Goal: Task Accomplishment & Management: Manage account settings

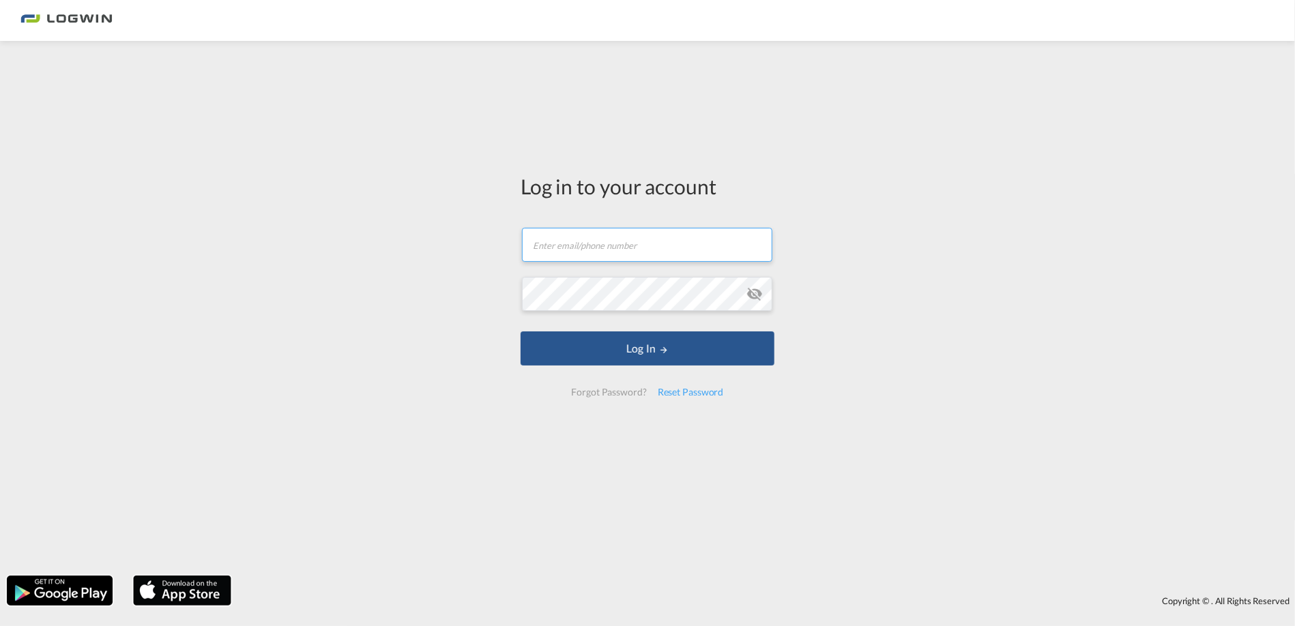
click at [559, 244] on input "text" at bounding box center [647, 245] width 250 height 34
type input "[PERSON_NAME][EMAIL_ADDRESS][PERSON_NAME][DOMAIN_NAME]"
drag, startPoint x: 710, startPoint y: 244, endPoint x: 226, endPoint y: 211, distance: 485.4
click at [233, 213] on div "Log in to your account [PERSON_NAME][EMAIL_ADDRESS][PERSON_NAME][DOMAIN_NAME] P…" at bounding box center [647, 308] width 1295 height 521
type input "[PERSON_NAME][EMAIL_ADDRESS][PERSON_NAME][DOMAIN_NAME]"
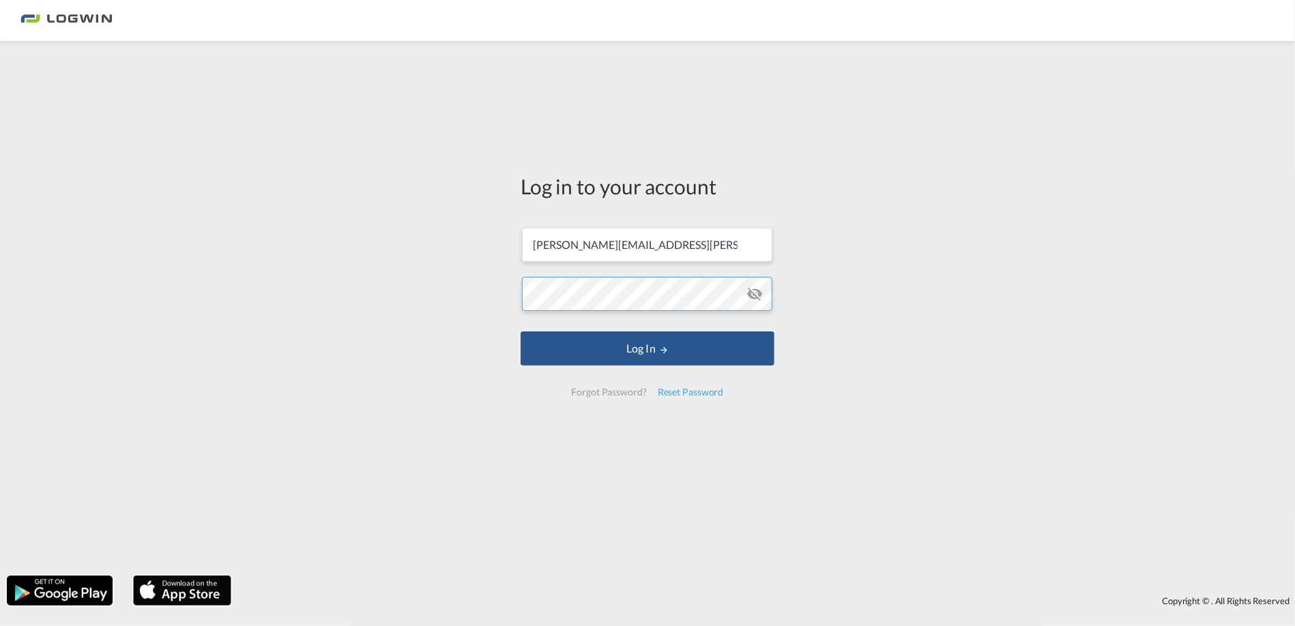
click at [520, 332] on button "Log In" at bounding box center [647, 349] width 254 height 34
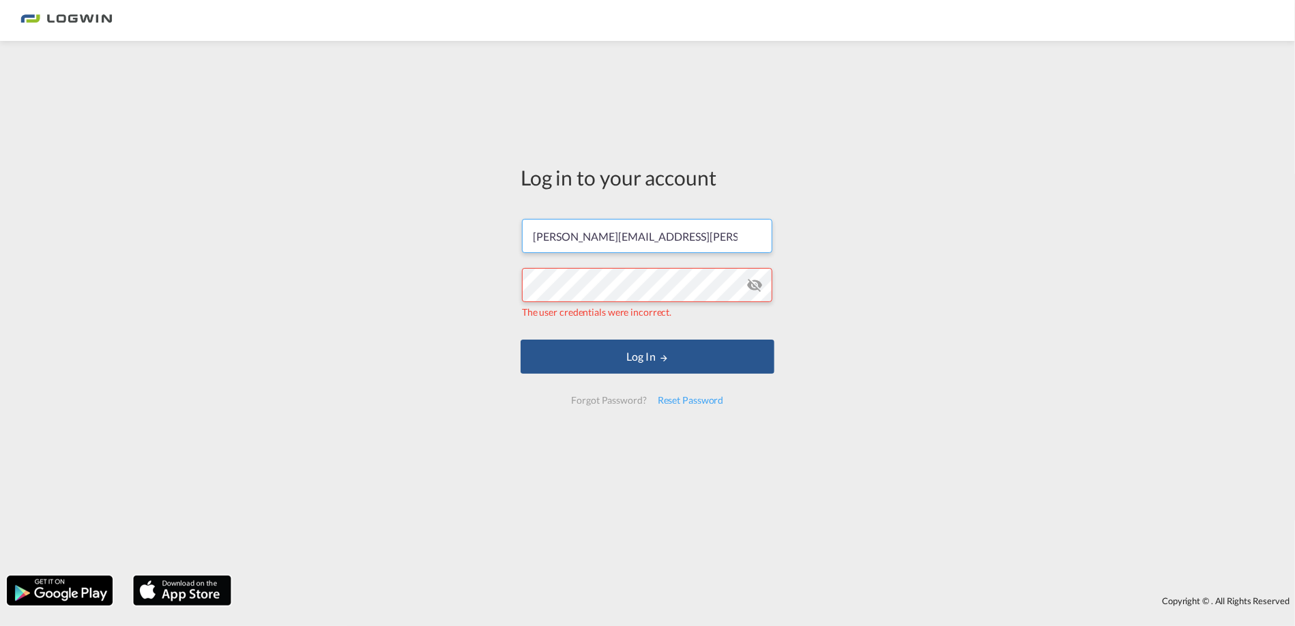
drag, startPoint x: 694, startPoint y: 232, endPoint x: 366, endPoint y: 219, distance: 329.0
click at [368, 221] on div "Log in to your account [PERSON_NAME][EMAIL_ADDRESS][PERSON_NAME][DOMAIN_NAME] T…" at bounding box center [647, 308] width 1295 height 521
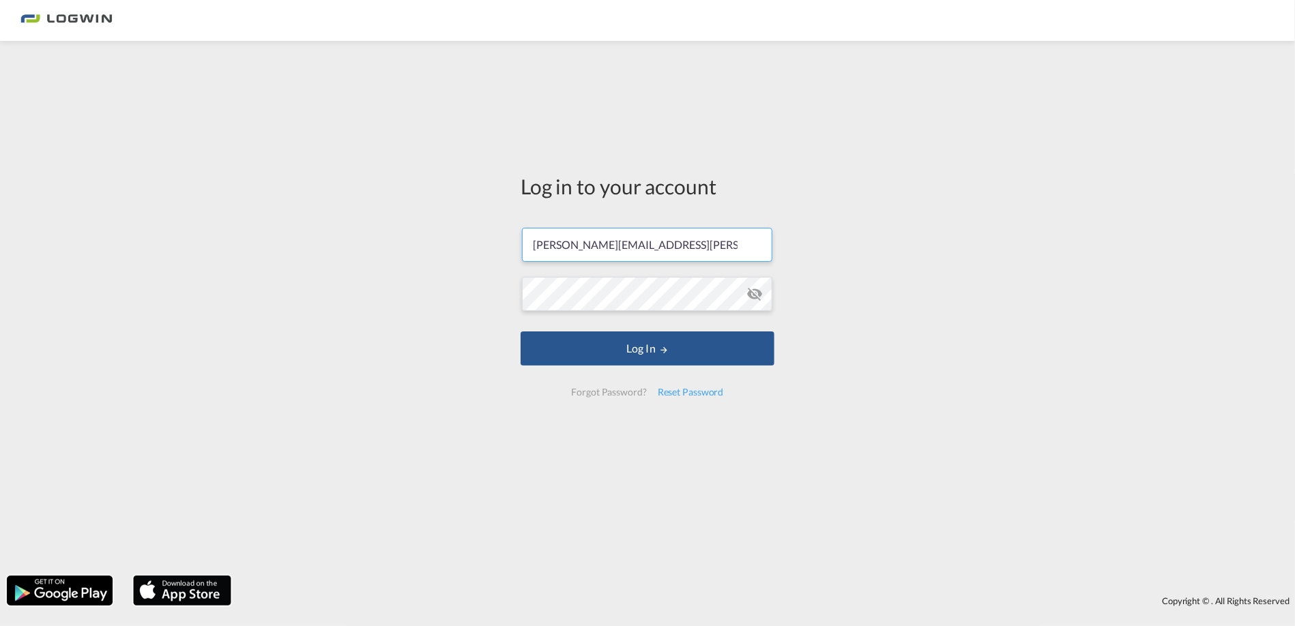
drag, startPoint x: 700, startPoint y: 250, endPoint x: 519, endPoint y: 235, distance: 181.3
click at [519, 235] on div "Log in to your account [PERSON_NAME][EMAIL_ADDRESS][PERSON_NAME][DOMAIN_NAME] L…" at bounding box center [647, 291] width 274 height 486
click at [715, 246] on input "[PERSON_NAME][EMAIL_ADDRESS][PERSON_NAME][DOMAIN_NAME]" at bounding box center [647, 245] width 250 height 34
drag, startPoint x: 726, startPoint y: 244, endPoint x: 95, endPoint y: 263, distance: 631.2
click at [102, 263] on div "Log in to your account [PERSON_NAME][EMAIL_ADDRESS][PERSON_NAME][DOMAIN_NAME] L…" at bounding box center [647, 308] width 1295 height 521
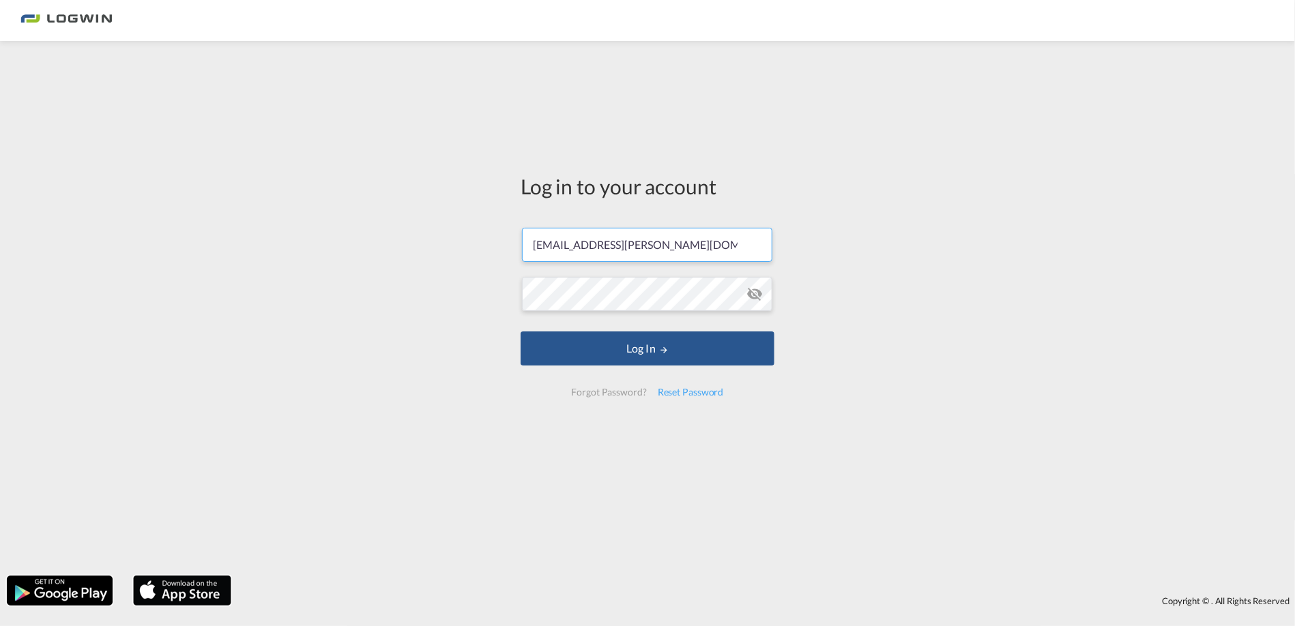
type input "[EMAIL_ADDRESS][PERSON_NAME][DOMAIN_NAME]"
click at [995, 145] on div "Log in to your account [PERSON_NAME][EMAIL_ADDRESS][PERSON_NAME][DOMAIN_NAME] L…" at bounding box center [647, 308] width 1295 height 521
click at [677, 347] on button "Log In" at bounding box center [647, 349] width 254 height 34
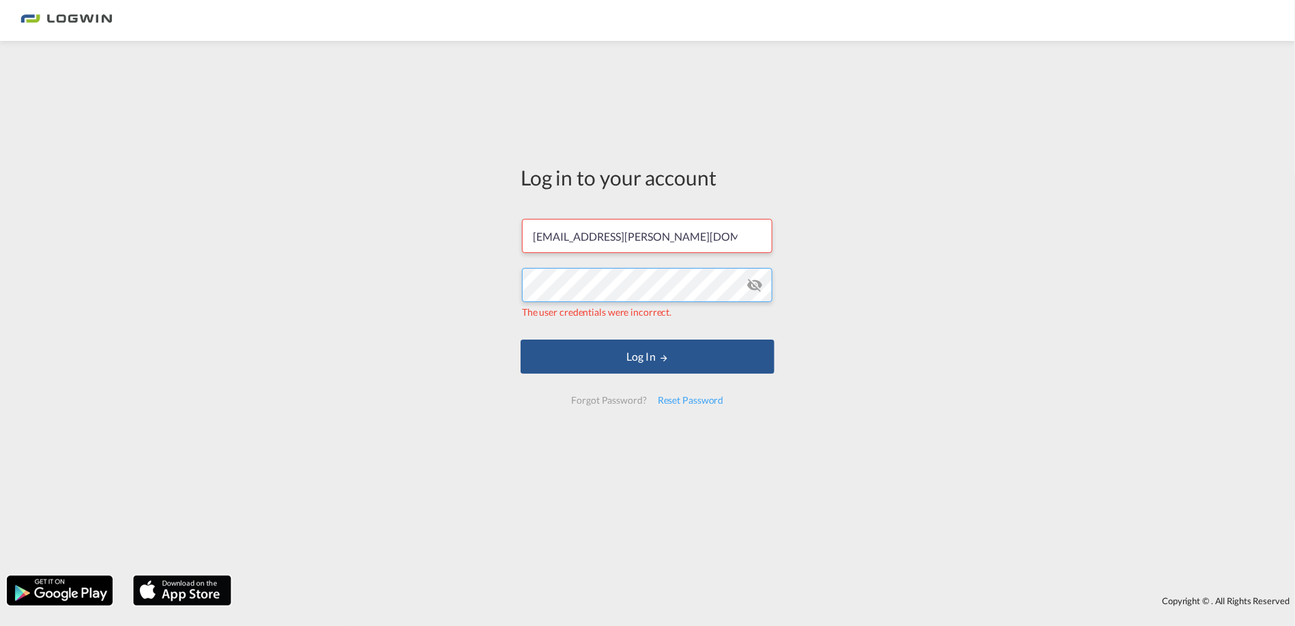
click at [452, 274] on div "Log in to your account [EMAIL_ADDRESS][PERSON_NAME][DOMAIN_NAME] The user crede…" at bounding box center [647, 308] width 1295 height 521
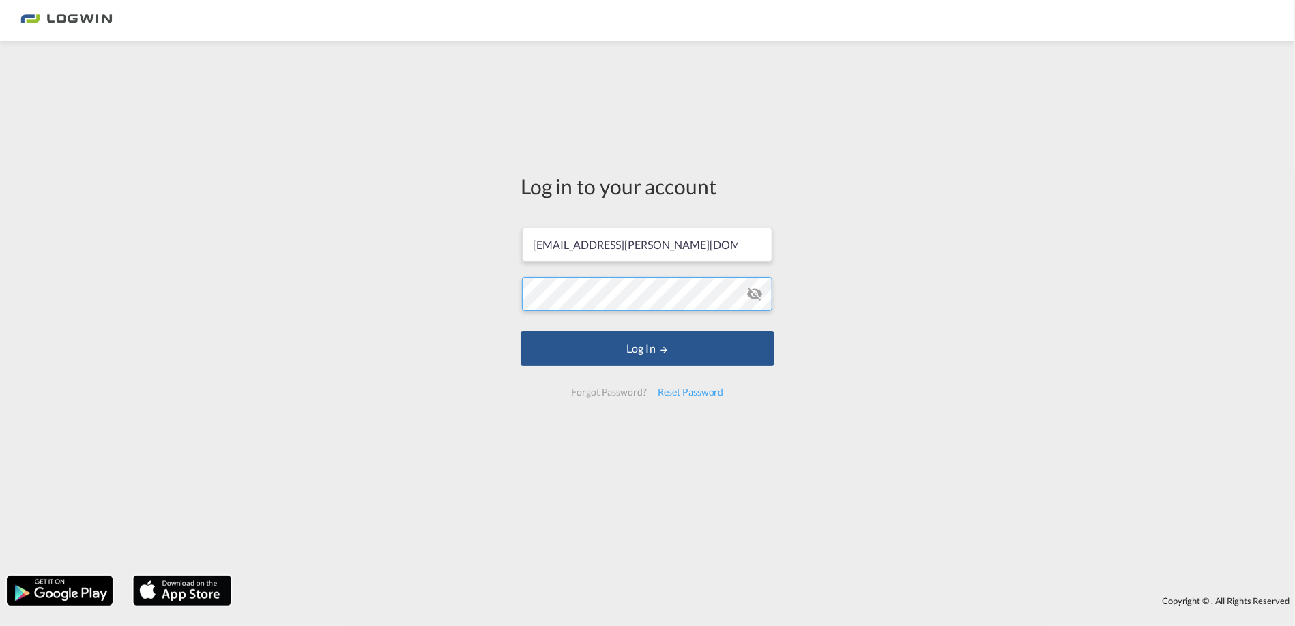
click at [520, 332] on button "Log In" at bounding box center [647, 349] width 254 height 34
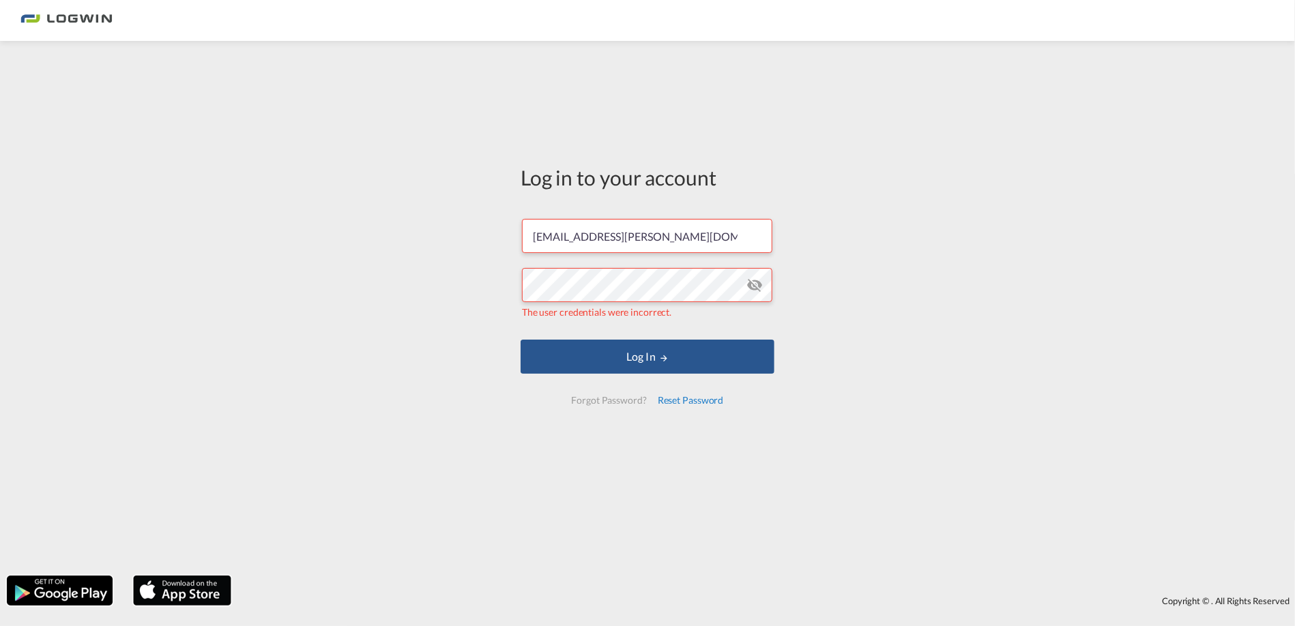
click at [686, 398] on div "Reset Password" at bounding box center [690, 400] width 77 height 25
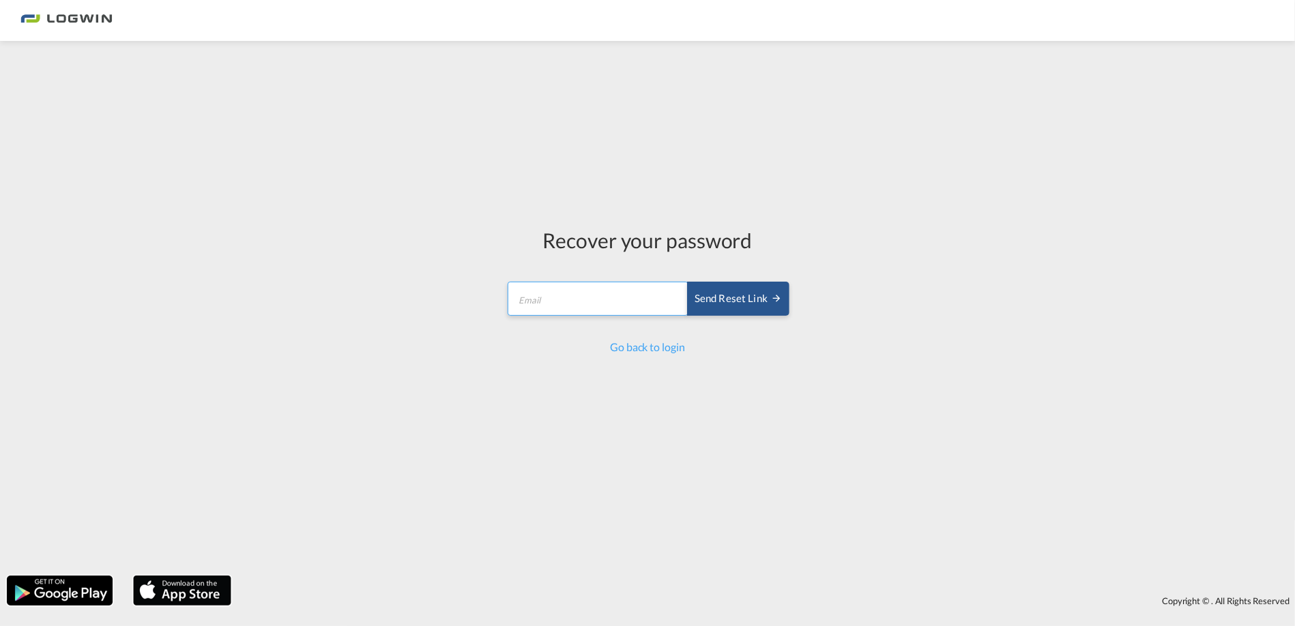
click at [568, 303] on input "email" at bounding box center [597, 299] width 181 height 34
paste input "[EMAIL_ADDRESS][PERSON_NAME][DOMAIN_NAME]"
type input "[EMAIL_ADDRESS][PERSON_NAME][DOMAIN_NAME]"
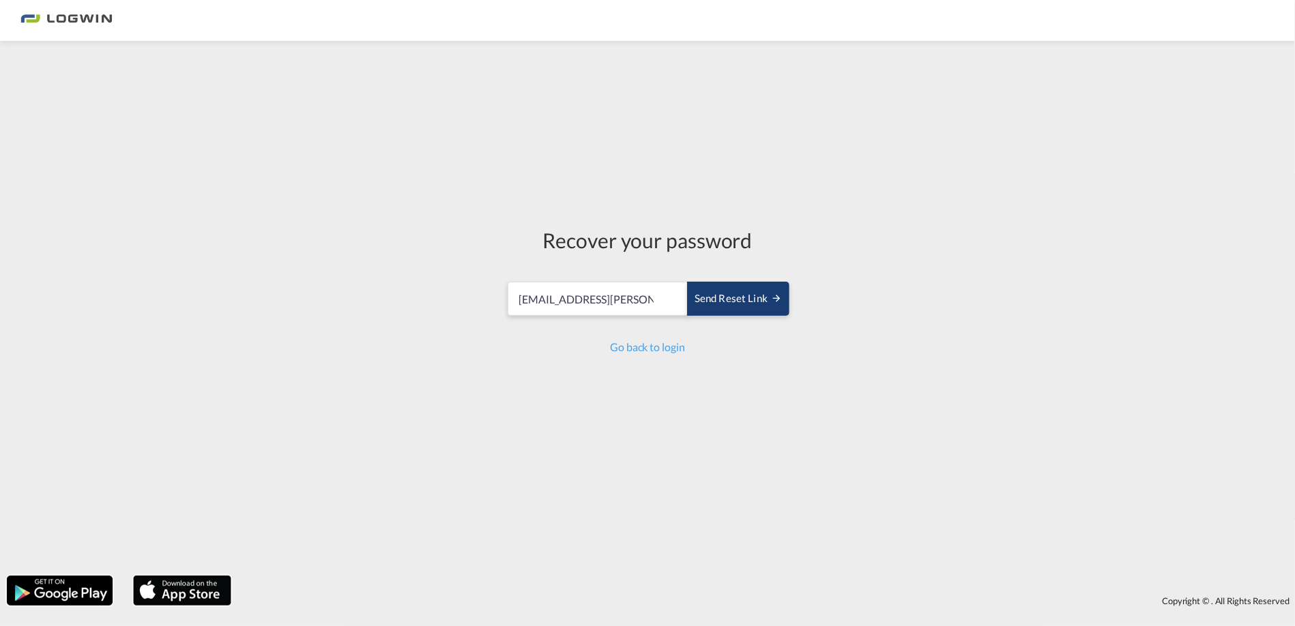
click at [746, 293] on div "Send reset link" at bounding box center [737, 299] width 87 height 16
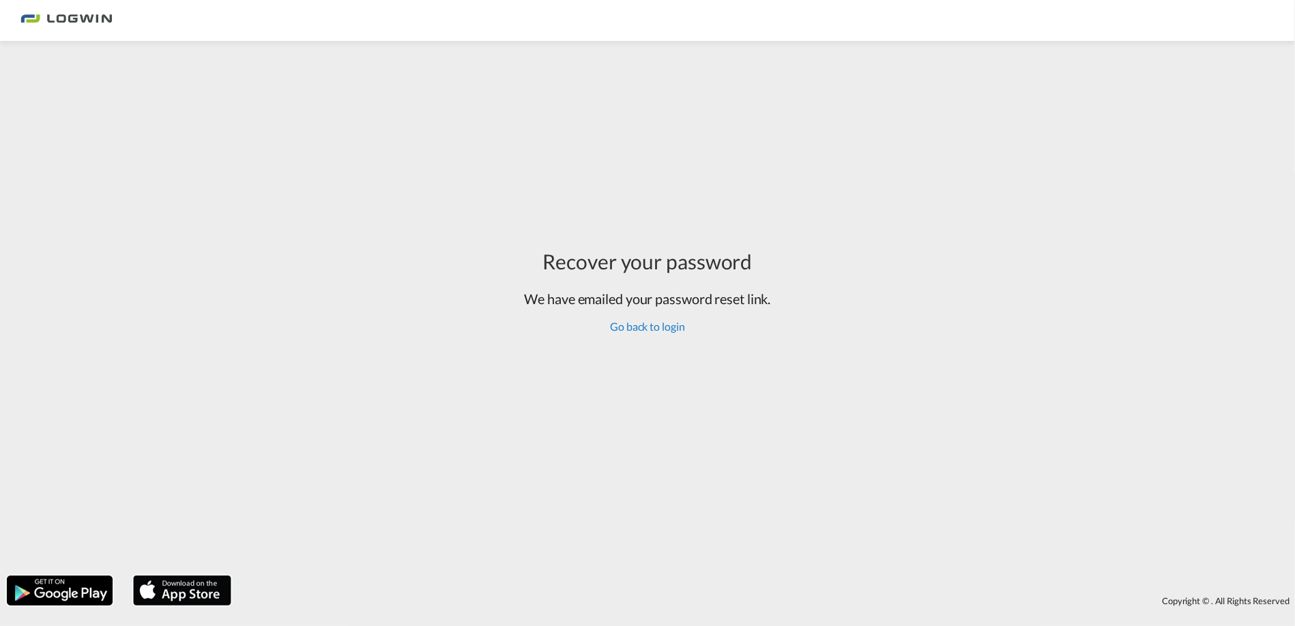
click at [645, 331] on link "Go back to login" at bounding box center [647, 326] width 74 height 13
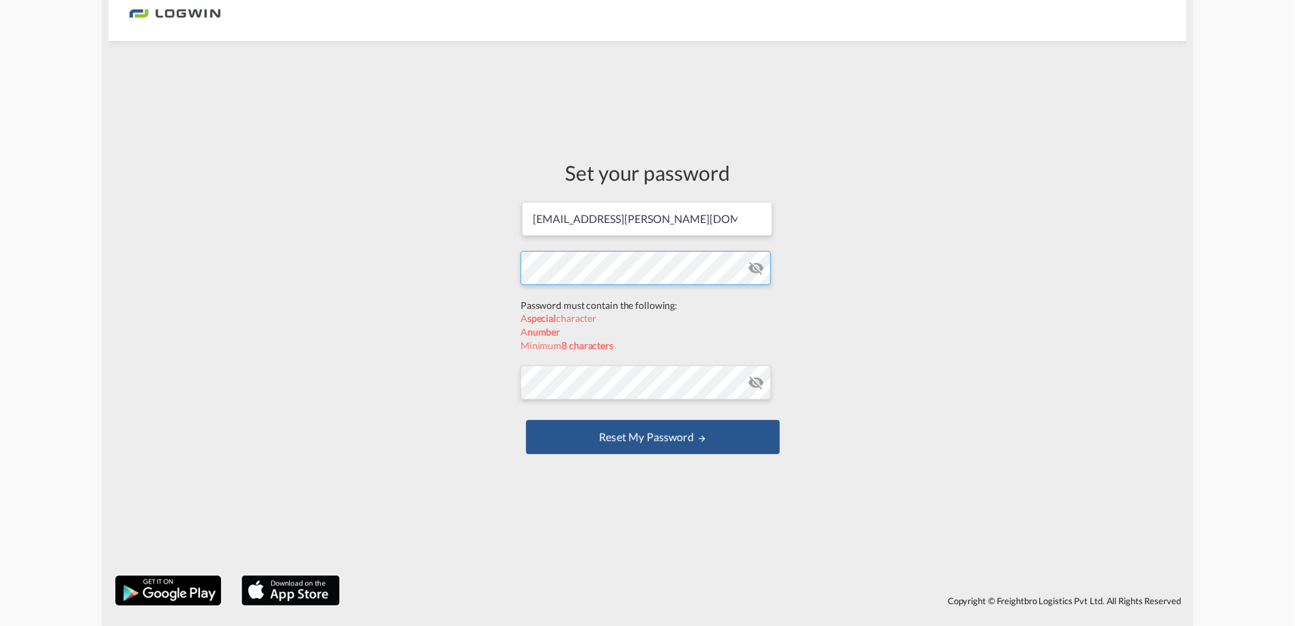
click at [685, 300] on form "[EMAIL_ADDRESS][PERSON_NAME][DOMAIN_NAME] Password must contain the following: …" at bounding box center [647, 330] width 254 height 258
click at [682, 387] on form "[EMAIL_ADDRESS][PERSON_NAME][DOMAIN_NAME] Password must contain the following: …" at bounding box center [647, 330] width 254 height 258
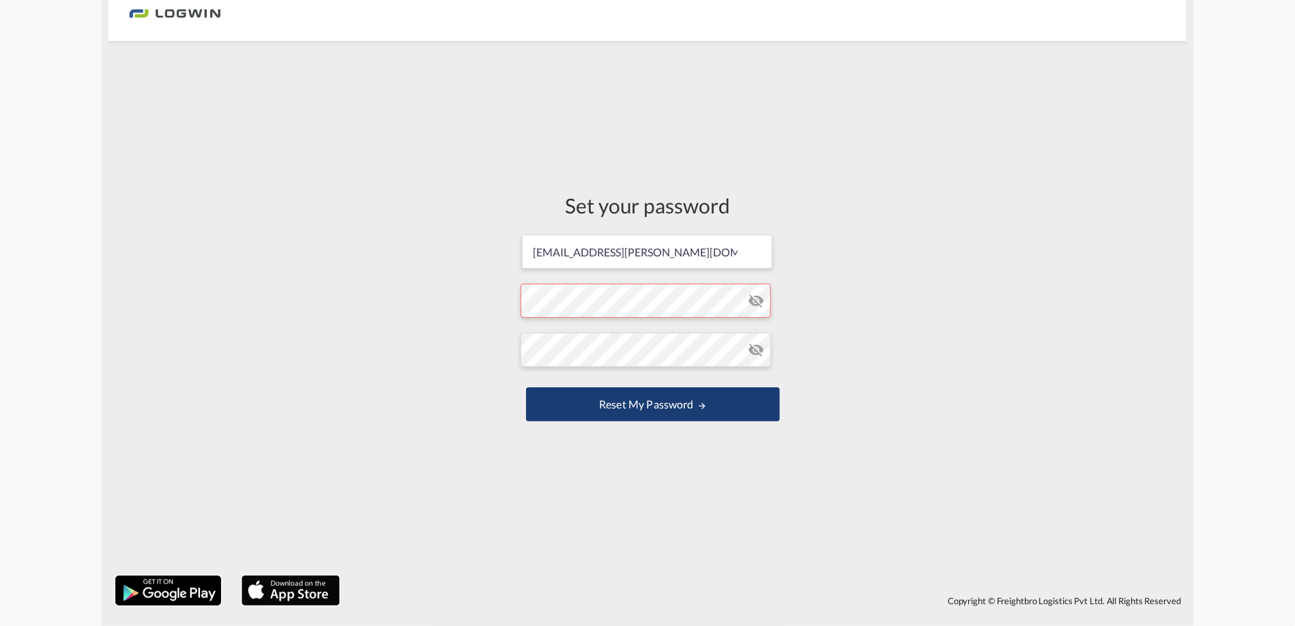
click at [713, 409] on button "Reset my password" at bounding box center [653, 404] width 254 height 34
click at [721, 410] on button "Reset my password" at bounding box center [653, 404] width 254 height 34
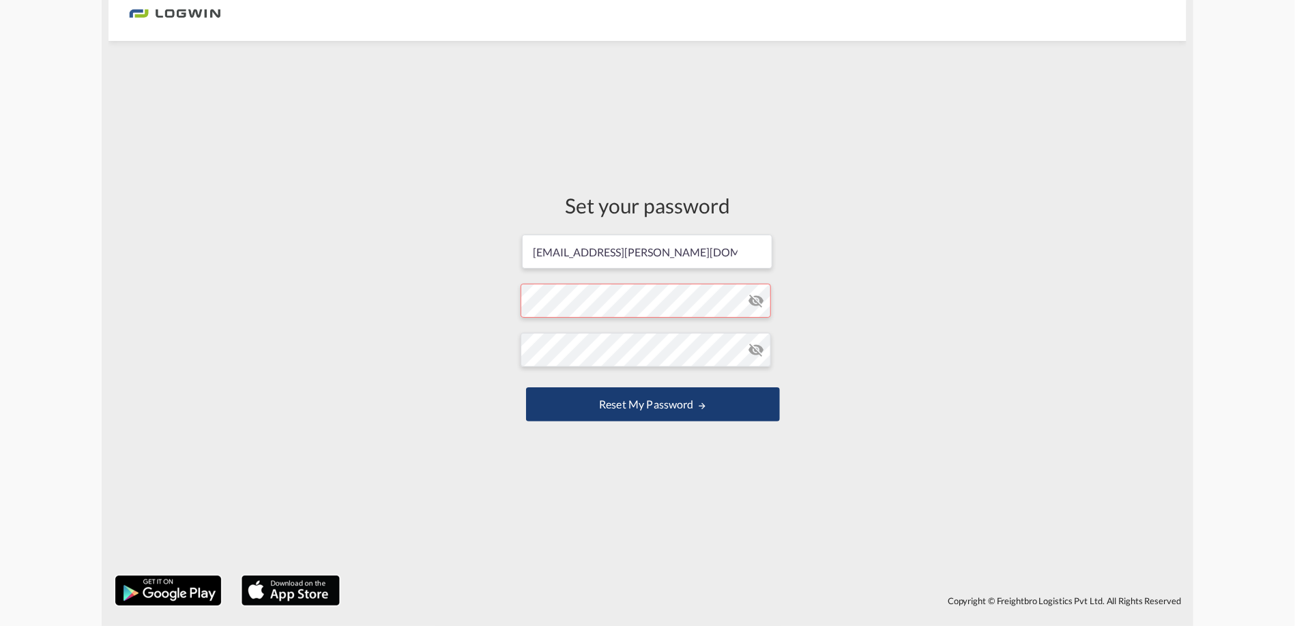
click at [721, 410] on button "Reset my password" at bounding box center [653, 404] width 254 height 34
